Goal: Check status: Check status

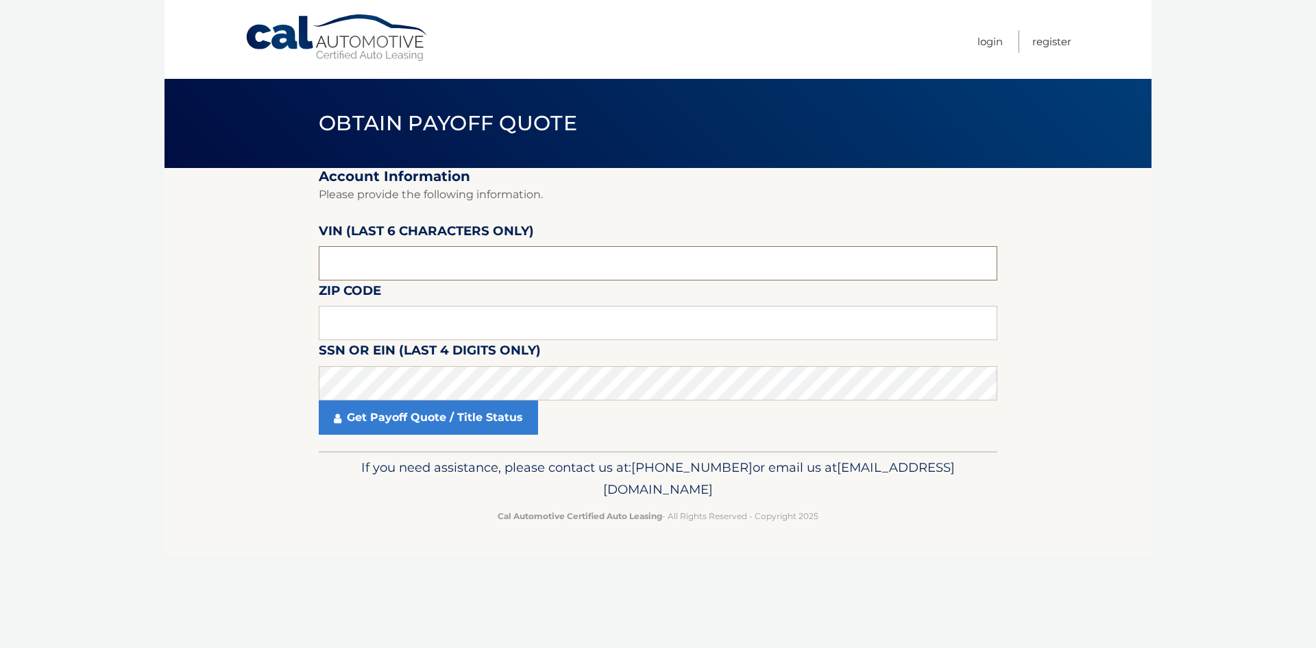
click at [370, 258] on input "text" at bounding box center [658, 263] width 679 height 34
click at [260, 369] on section "Account Information Please provide the following information. VIN (last 6 chara…" at bounding box center [658, 309] width 987 height 283
click at [347, 323] on input "text" at bounding box center [658, 323] width 679 height 34
click at [350, 325] on input "text" at bounding box center [658, 323] width 679 height 34
type input "33173"
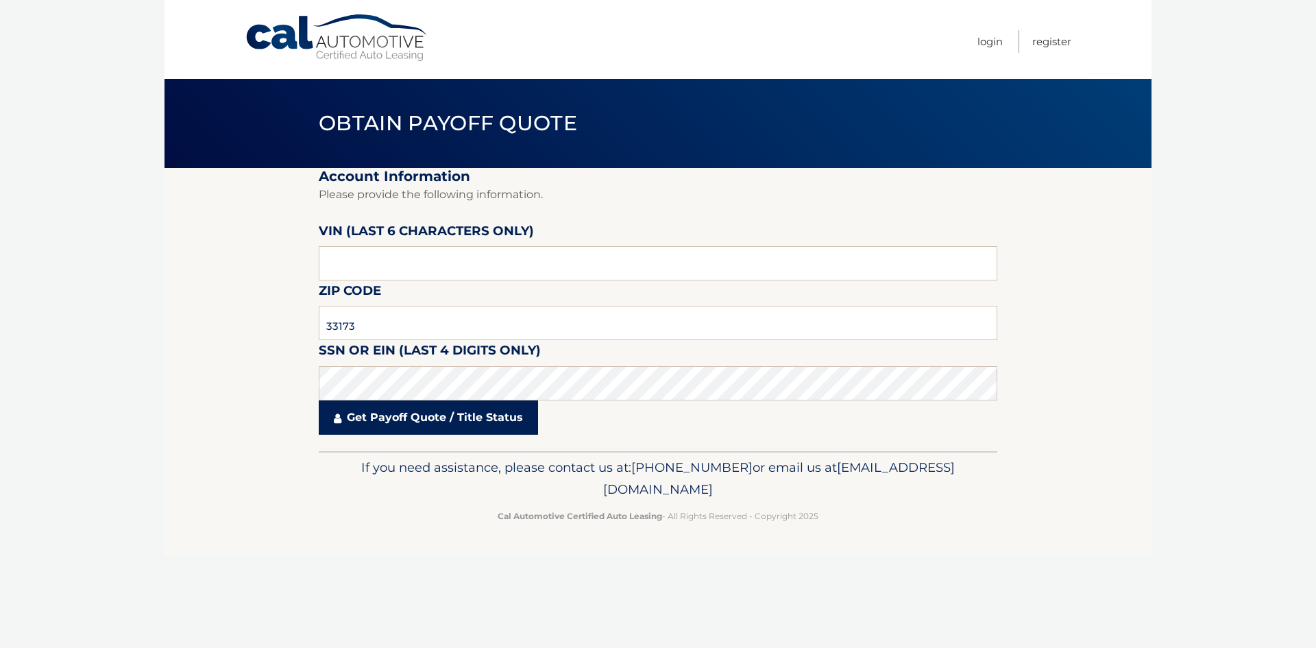
click at [487, 418] on link "Get Payoff Quote / Title Status" at bounding box center [428, 417] width 219 height 34
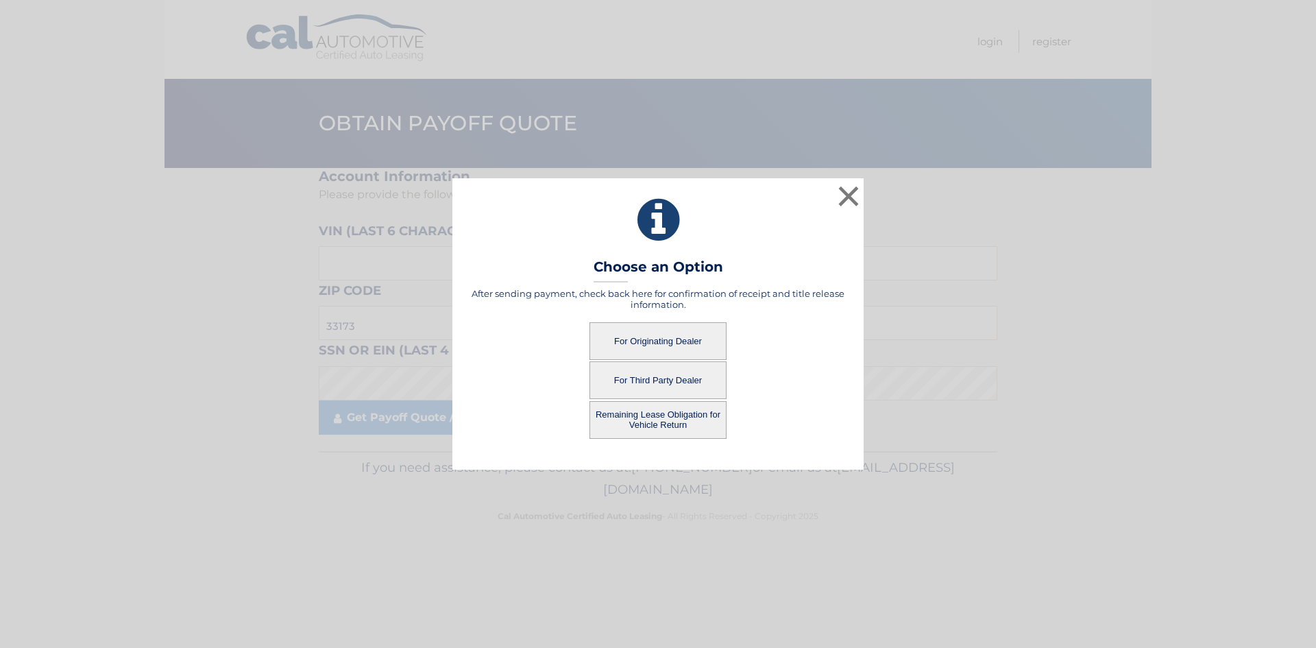
click at [667, 342] on button "For Originating Dealer" at bounding box center [658, 341] width 137 height 38
click at [660, 342] on button "For Originating Dealer" at bounding box center [658, 341] width 137 height 38
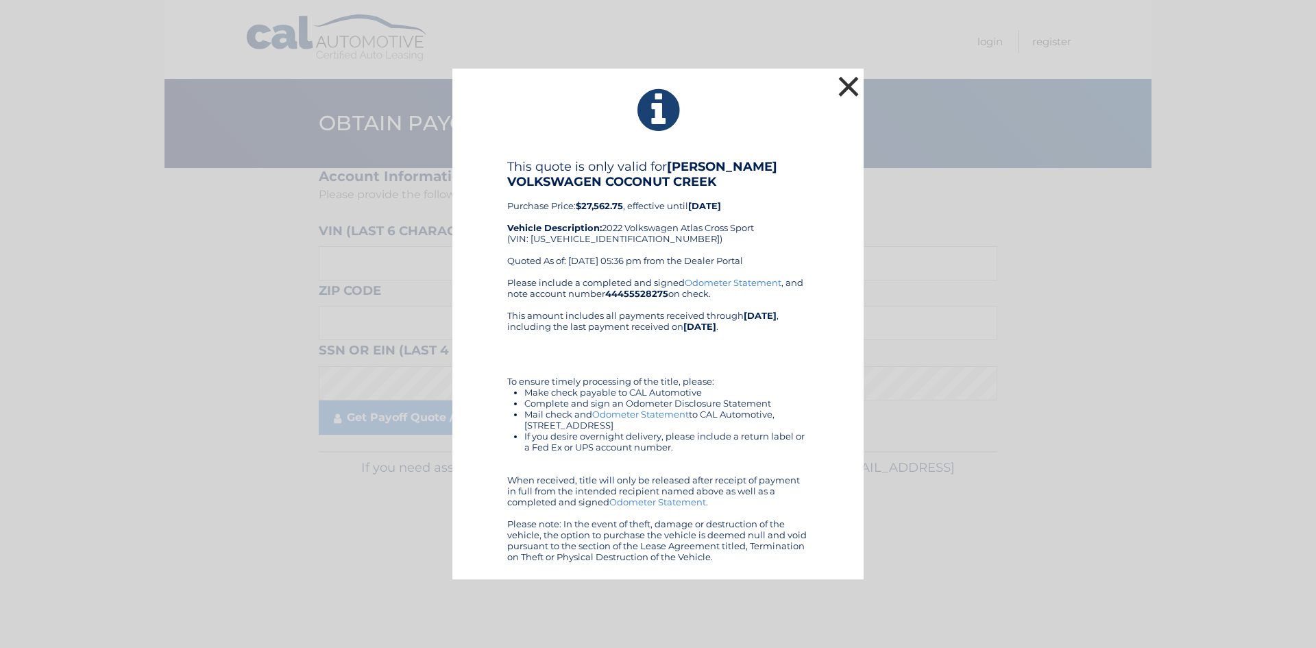
click at [850, 90] on button "×" at bounding box center [848, 86] width 27 height 27
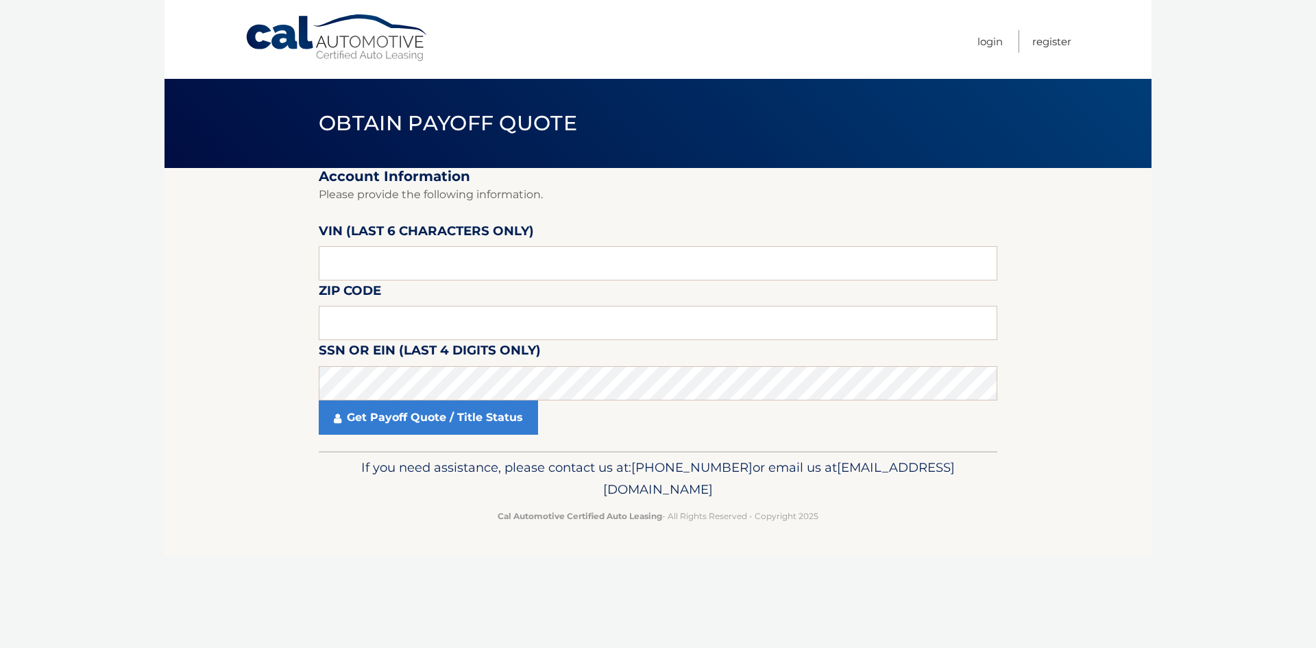
click at [269, 354] on section "Account Information Please provide the following information. VIN (last 6 chara…" at bounding box center [658, 309] width 987 height 283
click at [336, 315] on input "text" at bounding box center [658, 323] width 679 height 34
click at [332, 319] on input "text" at bounding box center [658, 323] width 679 height 34
click at [329, 322] on input "text" at bounding box center [658, 323] width 679 height 34
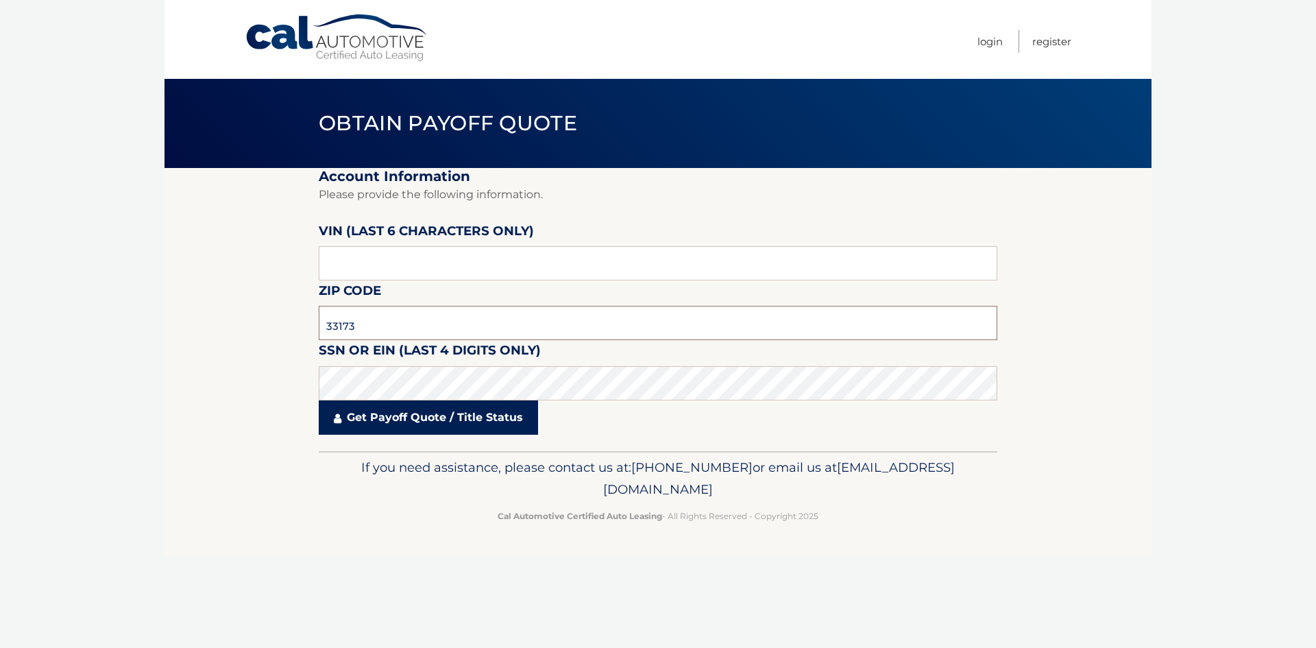
type input "33173"
click at [417, 421] on link "Get Payoff Quote / Title Status" at bounding box center [428, 417] width 219 height 34
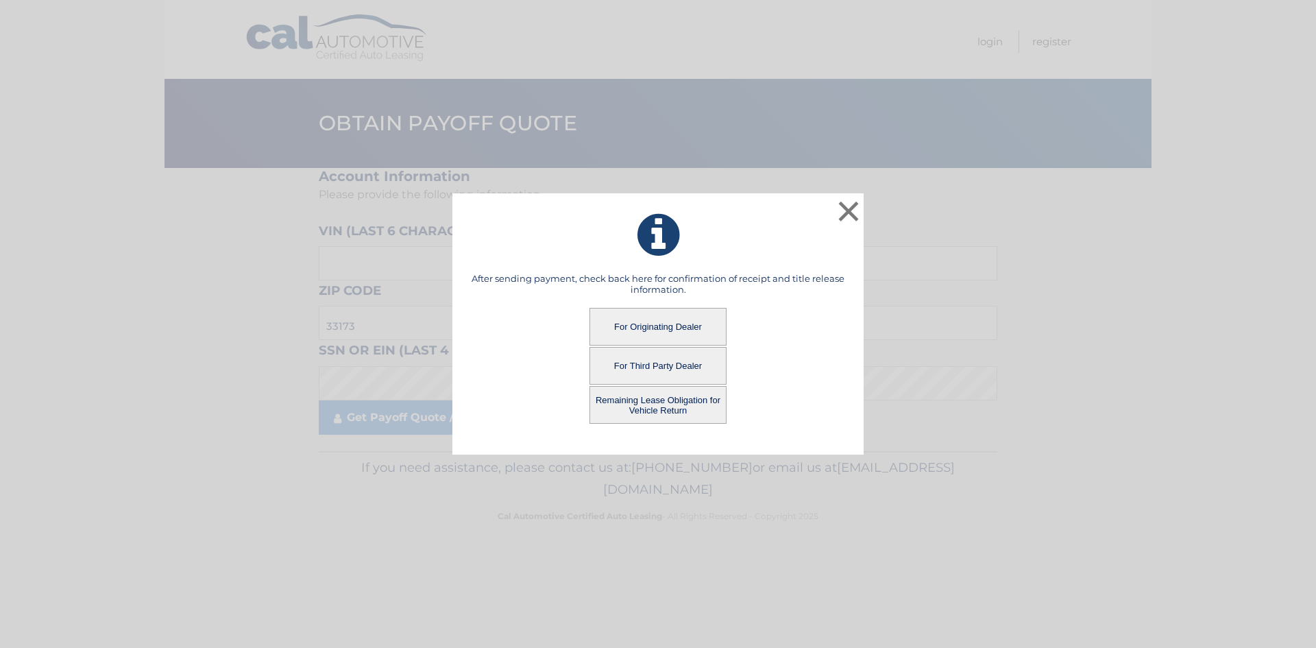
click at [657, 405] on button "Remaining Lease Obligation for Vehicle Return" at bounding box center [658, 405] width 137 height 38
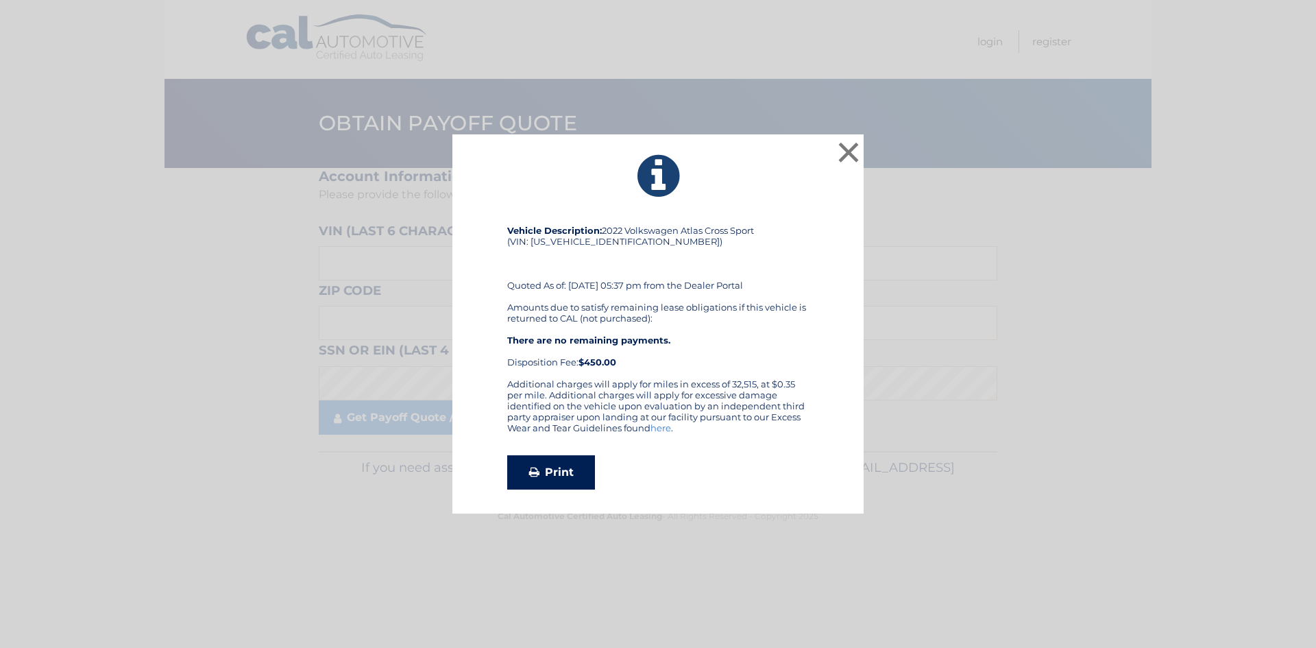
click at [552, 469] on link "Print" at bounding box center [551, 472] width 88 height 34
